Goal: Transaction & Acquisition: Purchase product/service

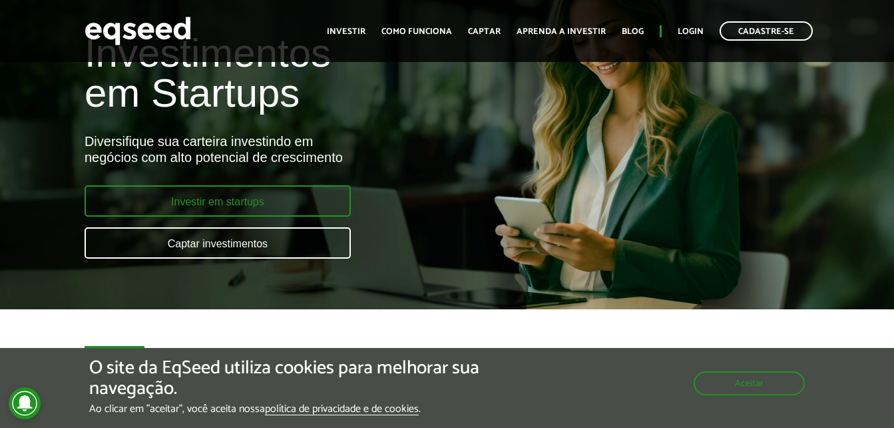
scroll to position [107, 0]
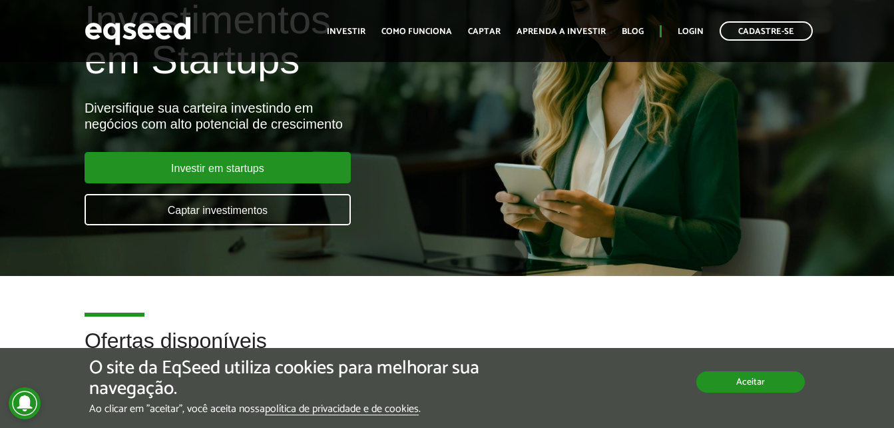
click at [765, 384] on button "Aceitar" at bounding box center [751, 381] width 109 height 21
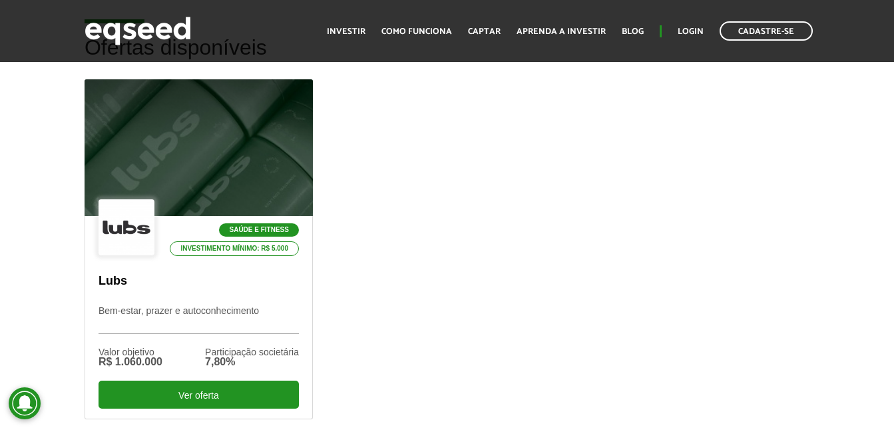
scroll to position [426, 0]
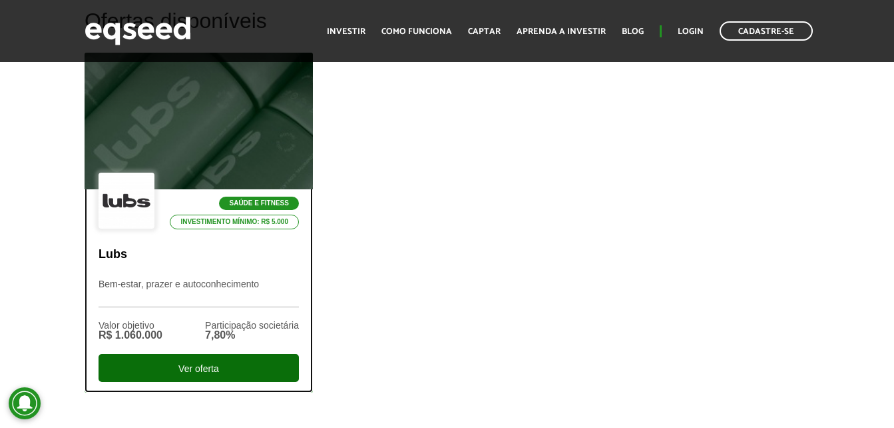
click at [245, 372] on div "Ver oferta" at bounding box center [199, 368] width 200 height 28
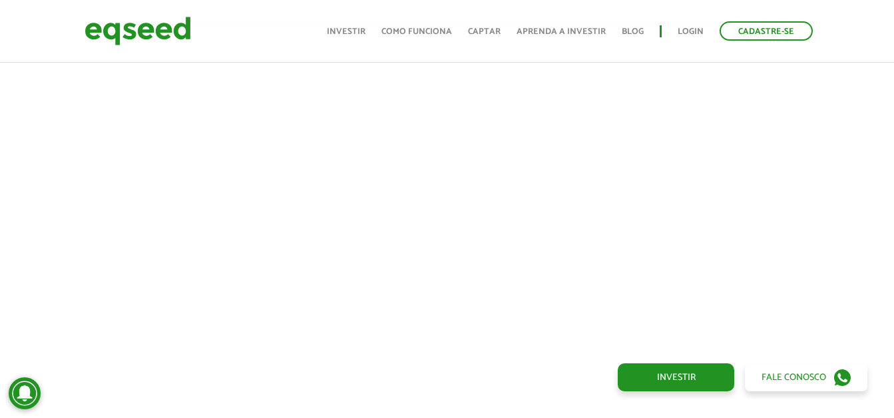
scroll to position [511, 0]
click at [707, 379] on link "Investir" at bounding box center [676, 377] width 117 height 28
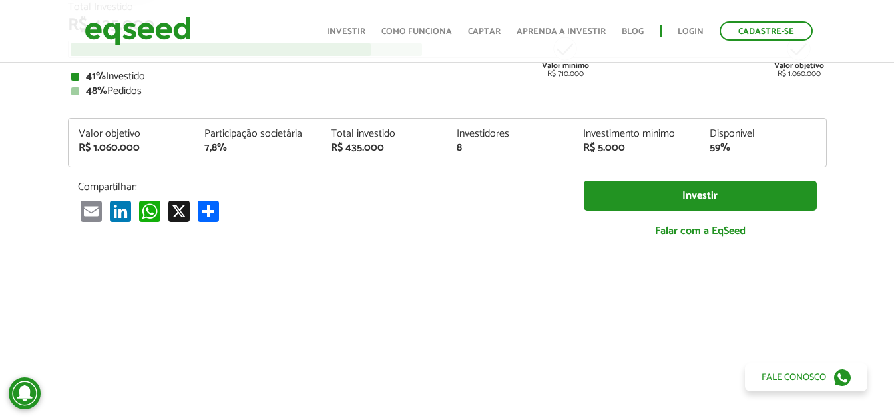
scroll to position [191, 0]
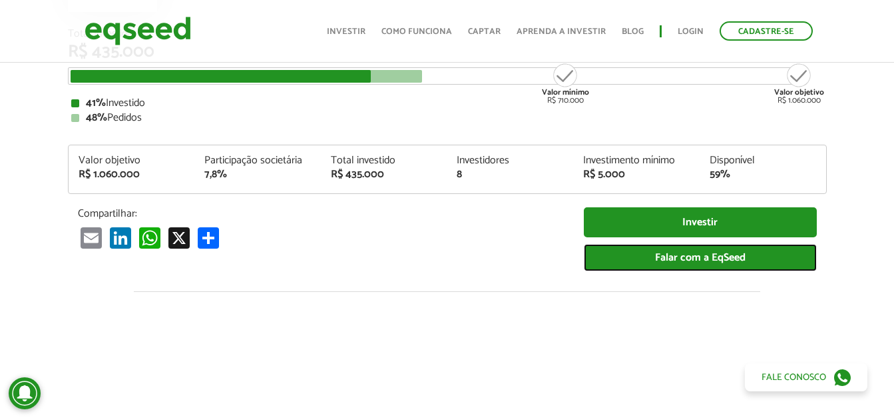
click at [679, 256] on link "Falar com a EqSeed" at bounding box center [700, 257] width 233 height 27
